Goal: Information Seeking & Learning: Learn about a topic

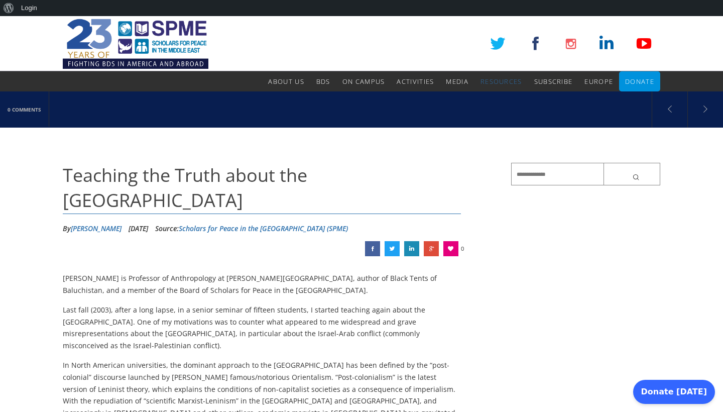
scroll to position [179, 0]
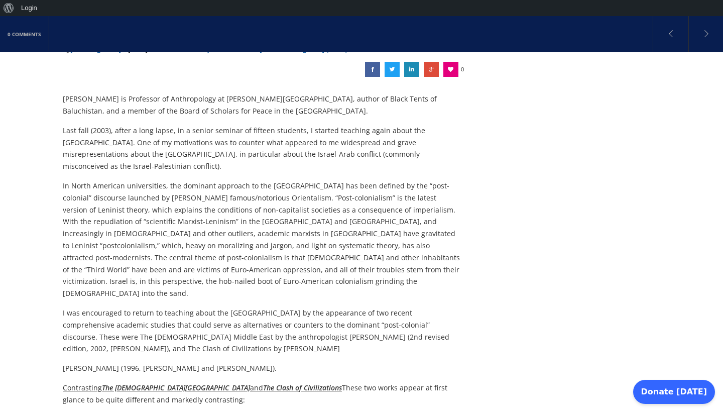
click at [320, 131] on p "Last fall (2003), after a long lapse, in a senior seminar of fifteen students, …" at bounding box center [262, 149] width 398 height 48
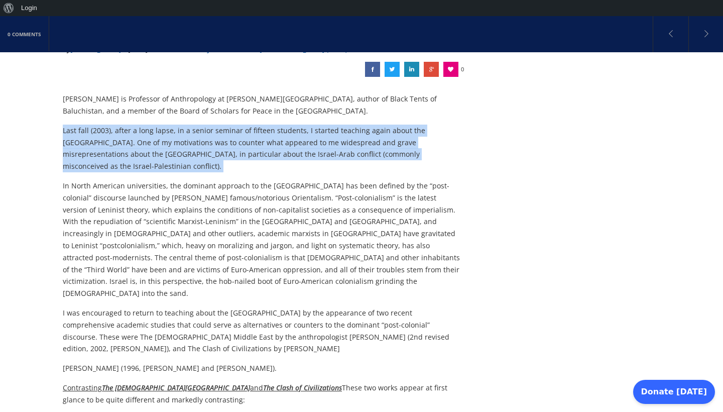
click at [320, 131] on p "Last fall (2003), after a long lapse, in a senior seminar of fifteen students, …" at bounding box center [262, 149] width 398 height 48
drag, startPoint x: 319, startPoint y: 135, endPoint x: 312, endPoint y: 92, distance: 43.3
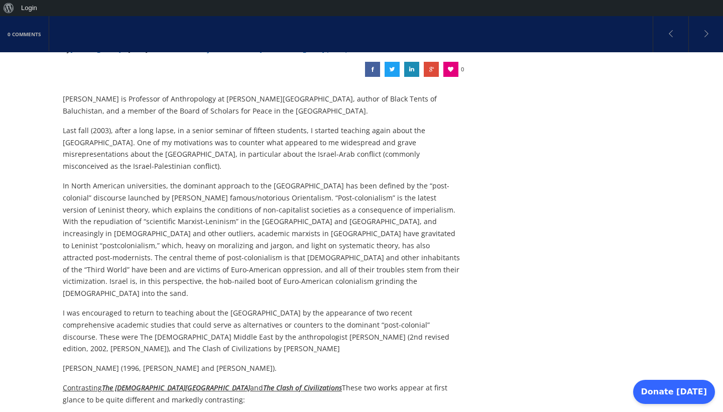
click at [262, 125] on p "Last fall (2003), after a long lapse, in a senior seminar of fifteen students, …" at bounding box center [262, 149] width 398 height 48
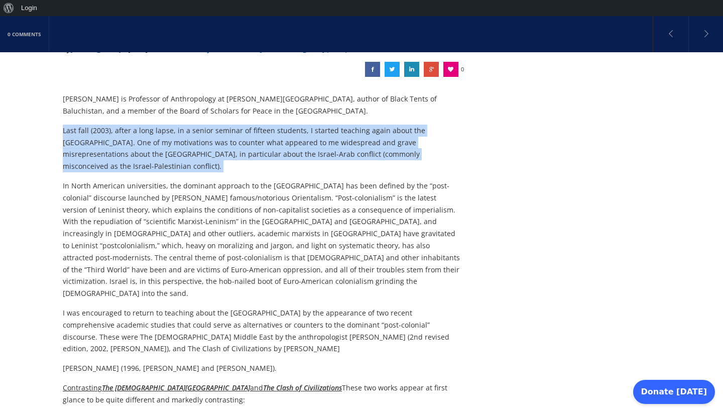
click at [262, 125] on p "Last fall (2003), after a long lapse, in a senior seminar of fifteen students, …" at bounding box center [262, 149] width 398 height 48
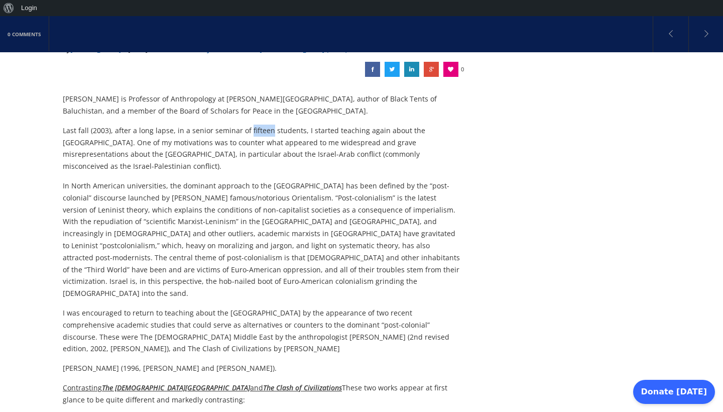
click at [262, 125] on p "Last fall (2003), after a long lapse, in a senior seminar of fifteen students, …" at bounding box center [262, 149] width 398 height 48
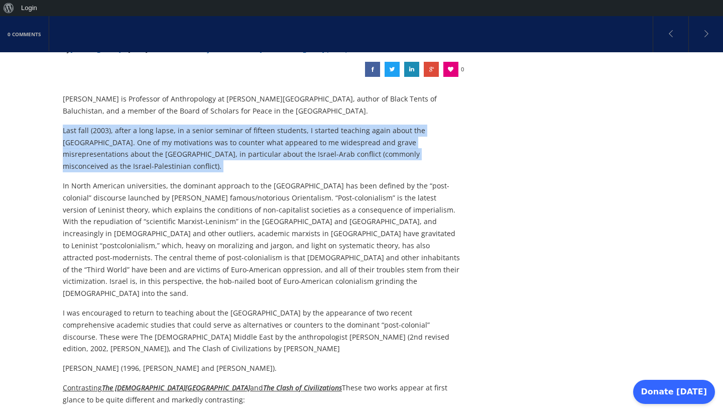
click at [262, 125] on p "Last fall (2003), after a long lapse, in a senior seminar of fifteen students, …" at bounding box center [262, 149] width 398 height 48
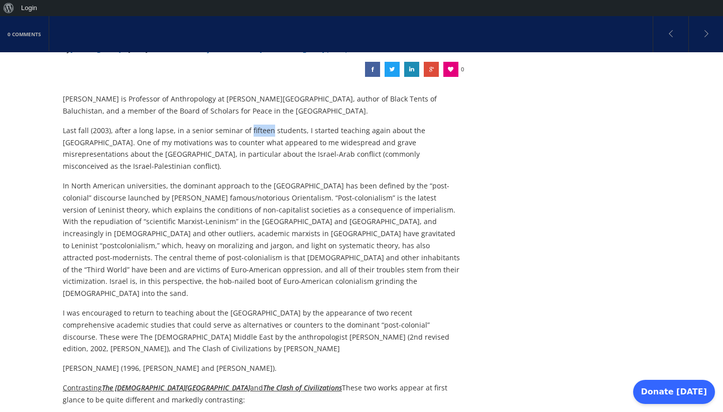
click at [262, 125] on p "Last fall (2003), after a long lapse, in a senior seminar of fifteen students, …" at bounding box center [262, 149] width 398 height 48
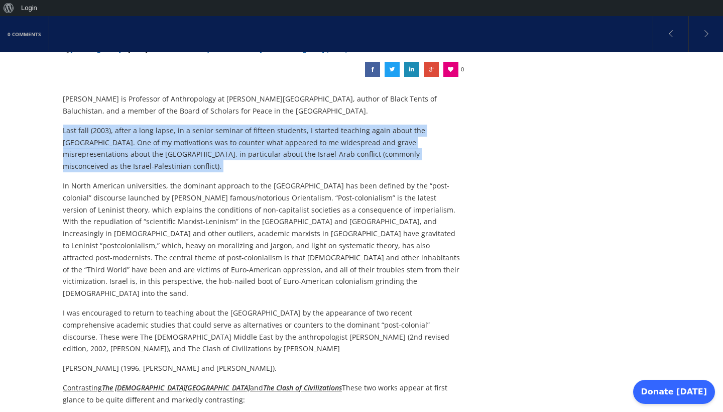
click at [262, 125] on p "Last fall (2003), after a long lapse, in a senior seminar of fifteen students, …" at bounding box center [262, 149] width 398 height 48
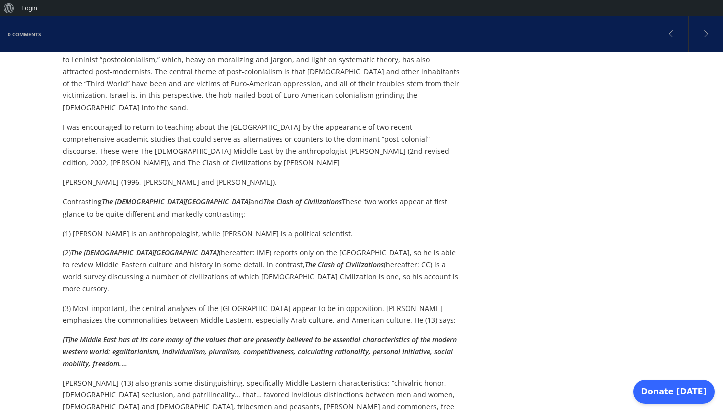
scroll to position [414, 0]
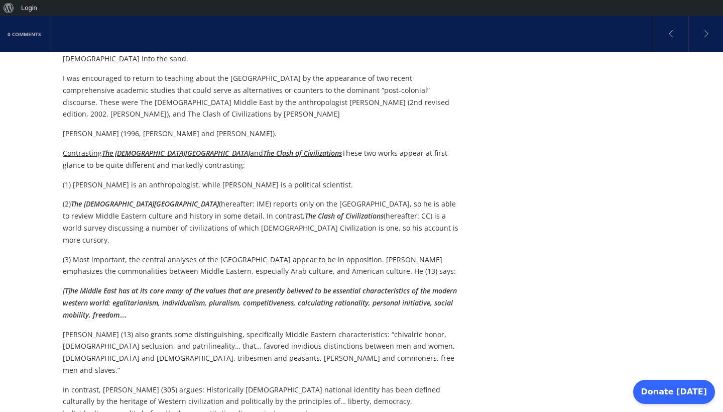
click at [233, 285] on p "[T]he Middle East has at its core many of the values that are presently believe…" at bounding box center [262, 303] width 398 height 36
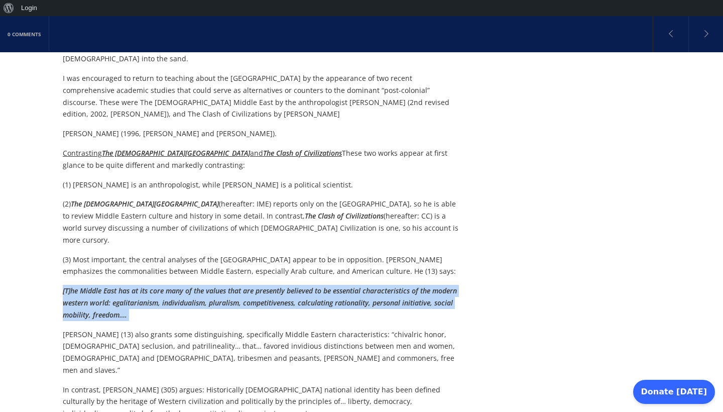
click at [233, 285] on p "[T]he Middle East has at its core many of the values that are presently believe…" at bounding box center [262, 303] width 398 height 36
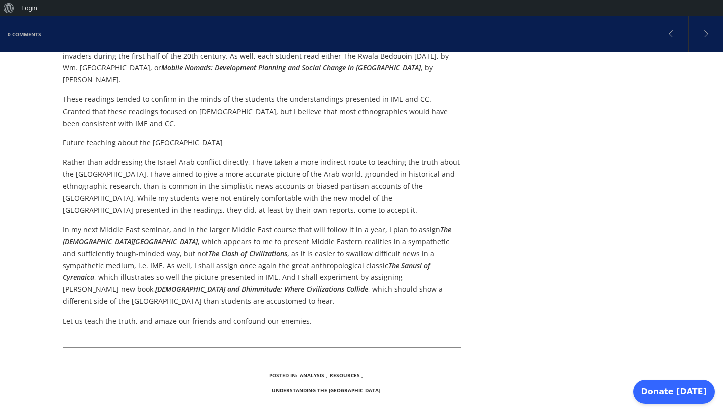
scroll to position [1959, 0]
